Goal: Task Accomplishment & Management: Manage account settings

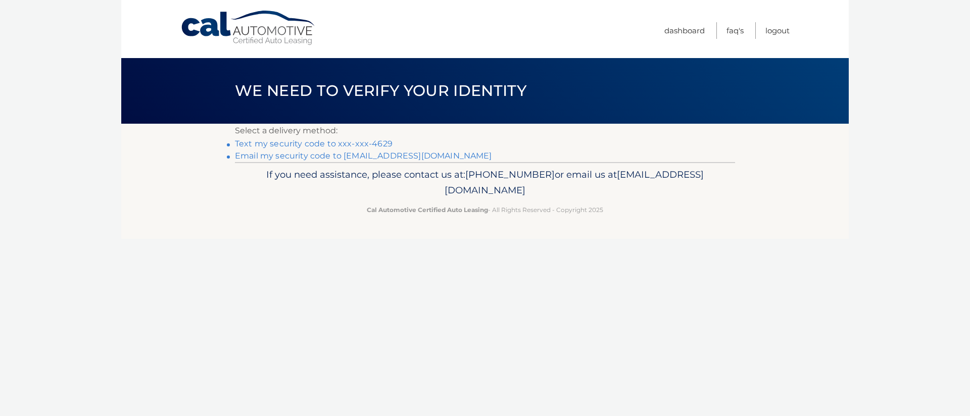
click at [382, 157] on link "Email my security code to j******@verizon.net" at bounding box center [363, 156] width 257 height 10
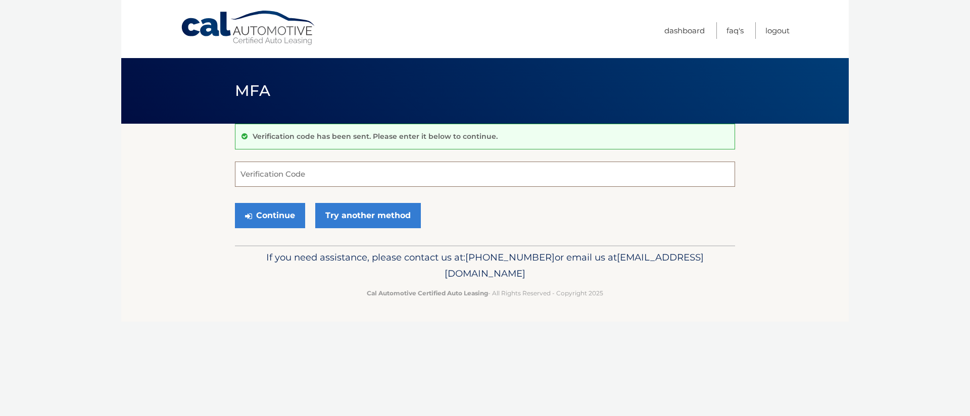
click at [327, 163] on input "Verification Code" at bounding box center [485, 174] width 500 height 25
type input "222927"
click at [281, 226] on button "Continue" at bounding box center [270, 215] width 70 height 25
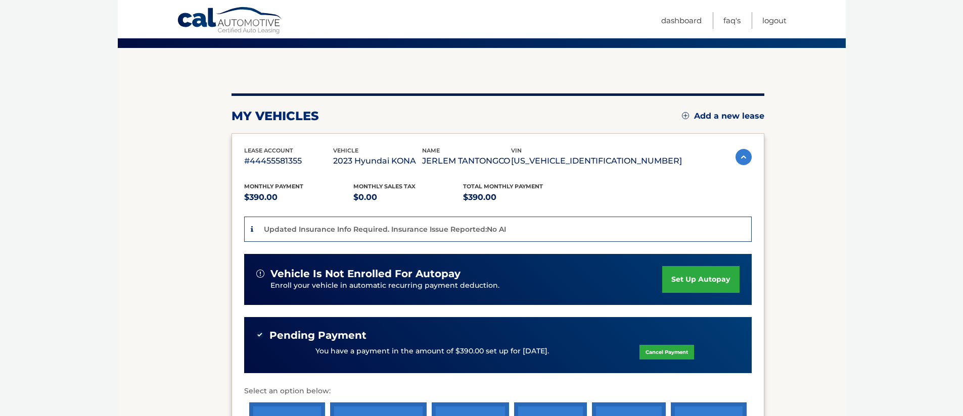
scroll to position [82, 0]
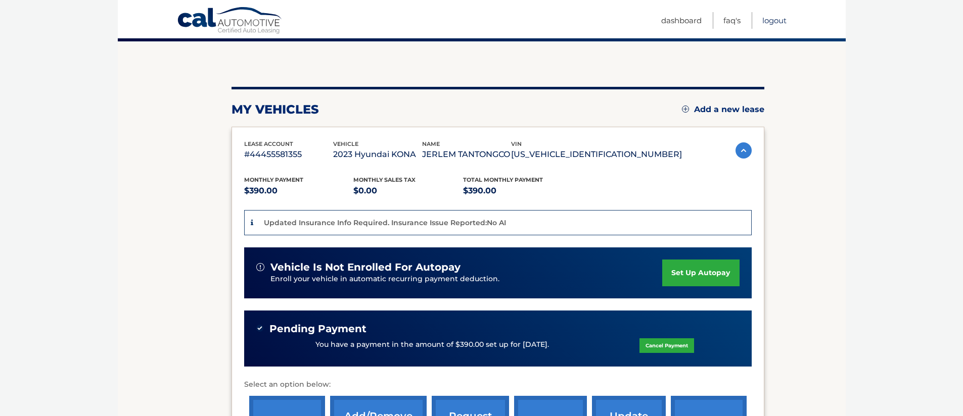
click at [776, 24] on link "Logout" at bounding box center [774, 20] width 24 height 17
